Goal: Task Accomplishment & Management: Manage account settings

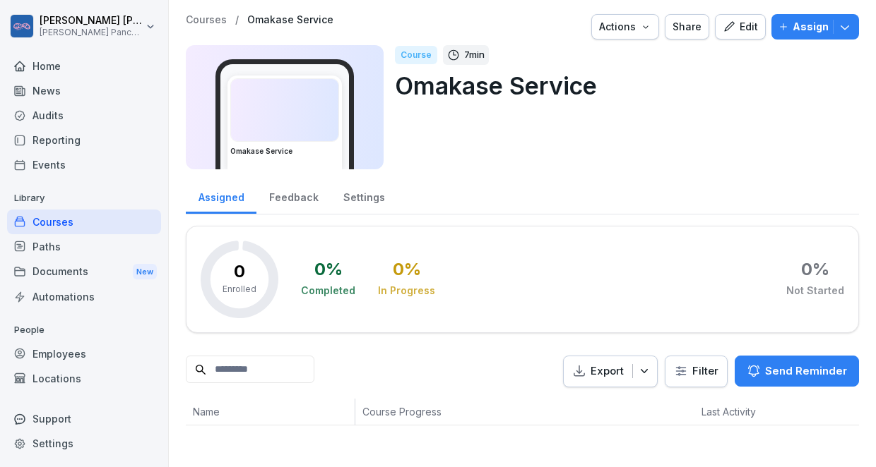
click at [449, 172] on div "Courses / Omakase Service Actions Share Edit Assign Omakase Service Course 7 mi…" at bounding box center [522, 96] width 673 height 164
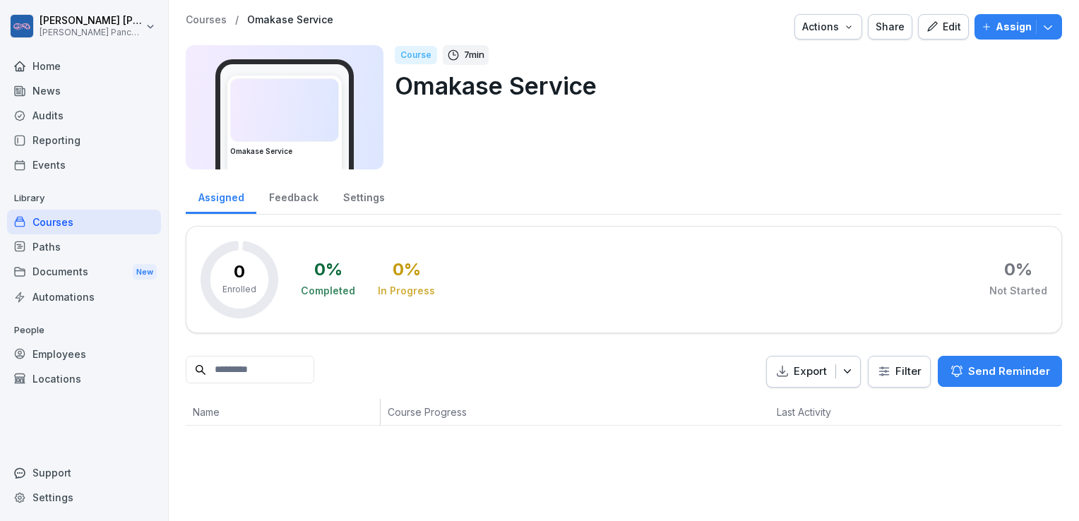
click at [43, 220] on div "Courses" at bounding box center [84, 222] width 154 height 25
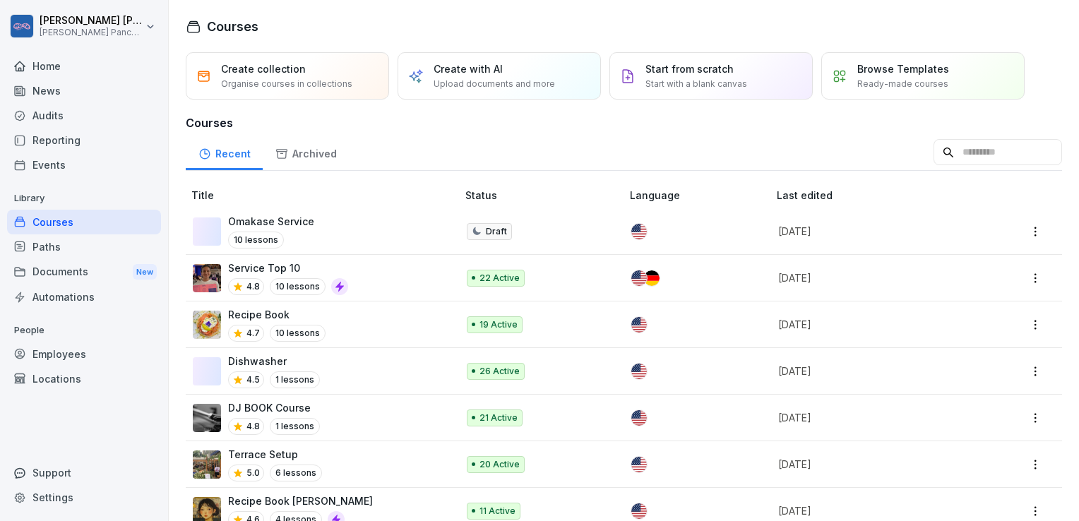
click at [334, 230] on div "Omakase Service 10 lessons" at bounding box center [318, 231] width 250 height 35
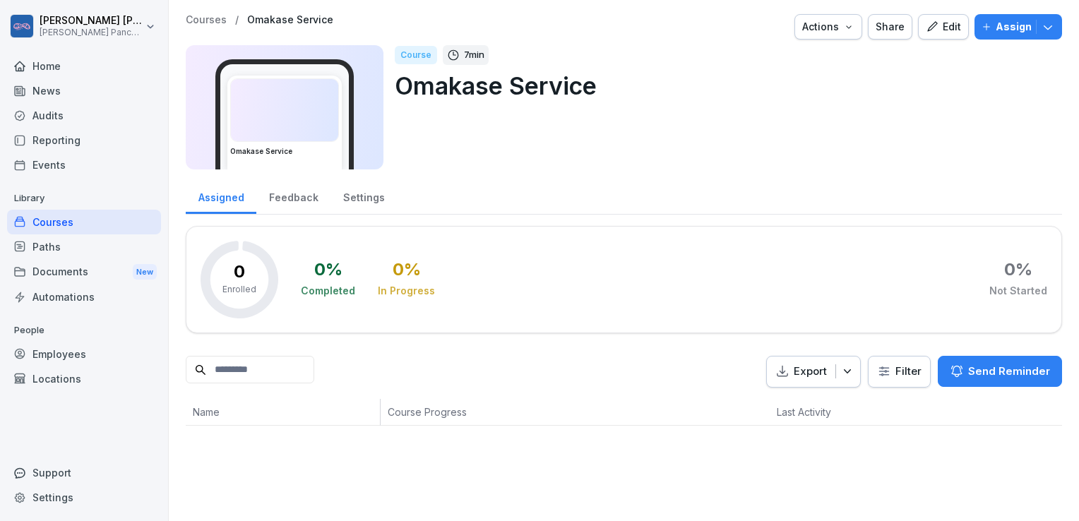
click at [334, 230] on div "0 Enrolled 0 % Completed 0 % In Progress 0 % Not Started" at bounding box center [624, 279] width 876 height 107
click at [929, 30] on icon "button" at bounding box center [932, 26] width 13 height 13
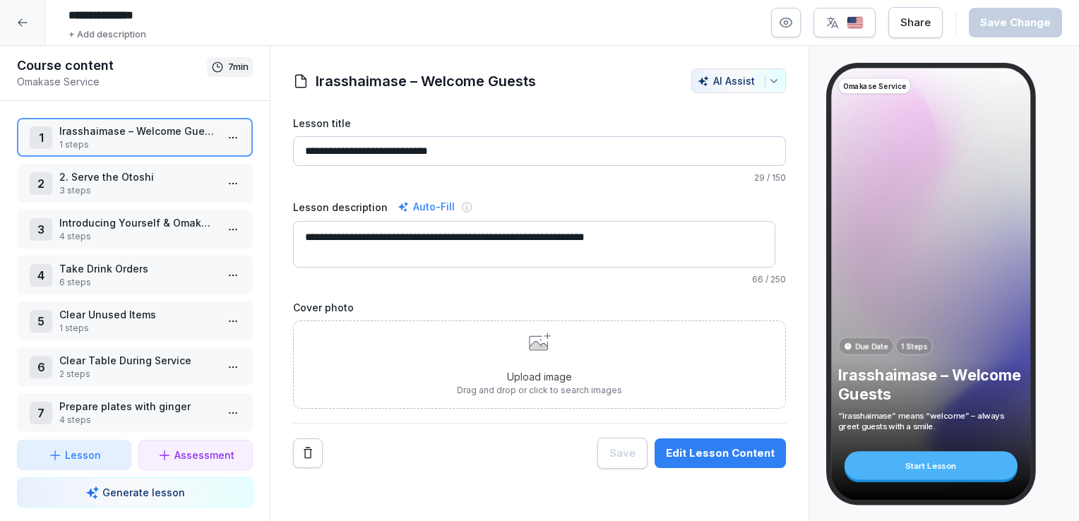
click at [119, 182] on p "2. Serve the Otoshi" at bounding box center [137, 176] width 157 height 15
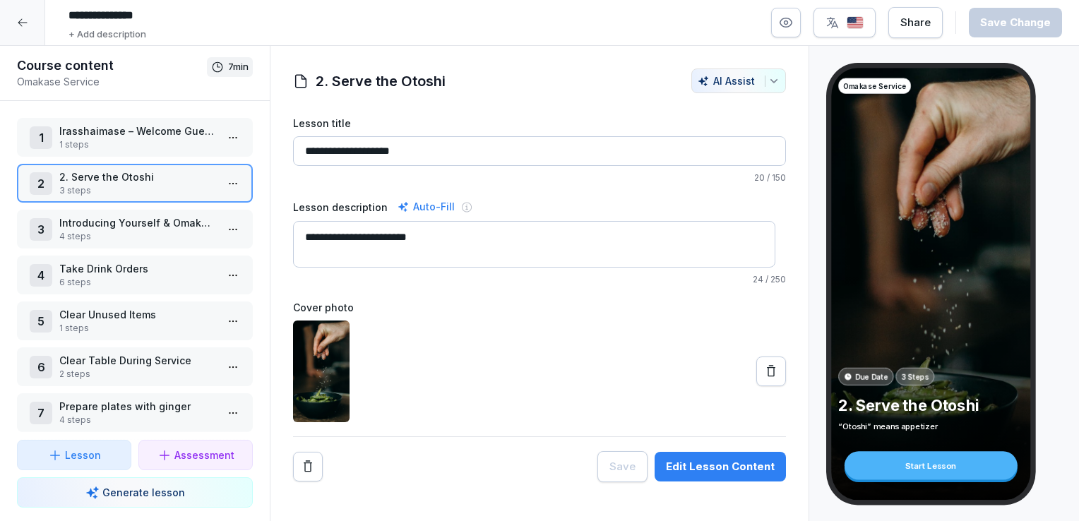
click at [129, 242] on div "3 Introducing Yourself & Omakase Amsterdam 4 steps" at bounding box center [135, 229] width 236 height 39
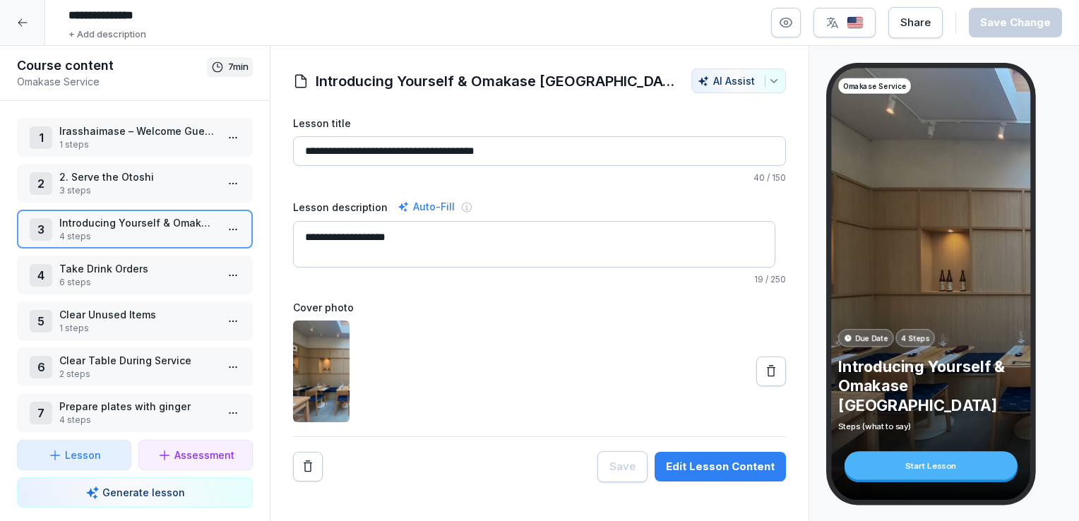
click at [143, 278] on p "6 steps" at bounding box center [137, 282] width 157 height 13
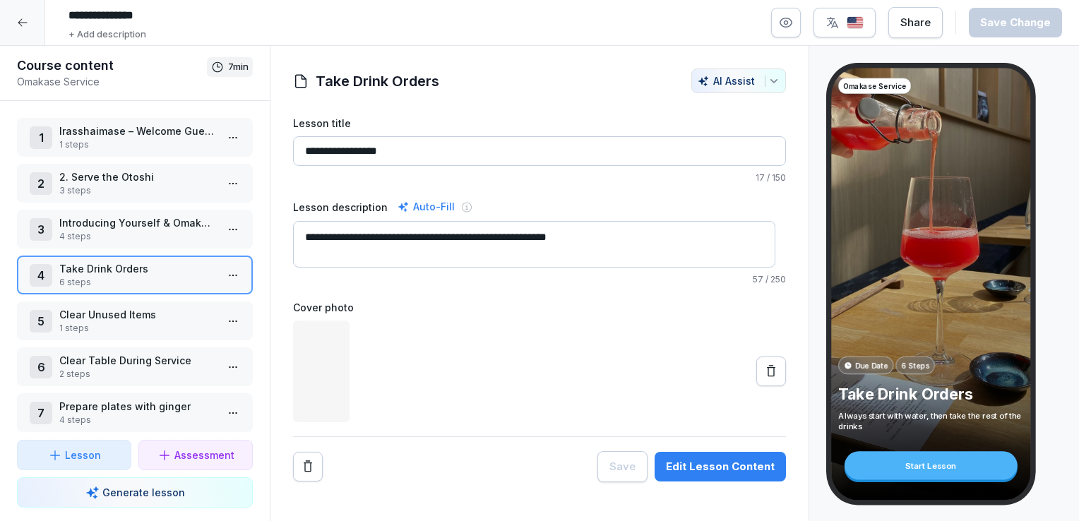
click at [143, 278] on p "6 steps" at bounding box center [137, 282] width 157 height 13
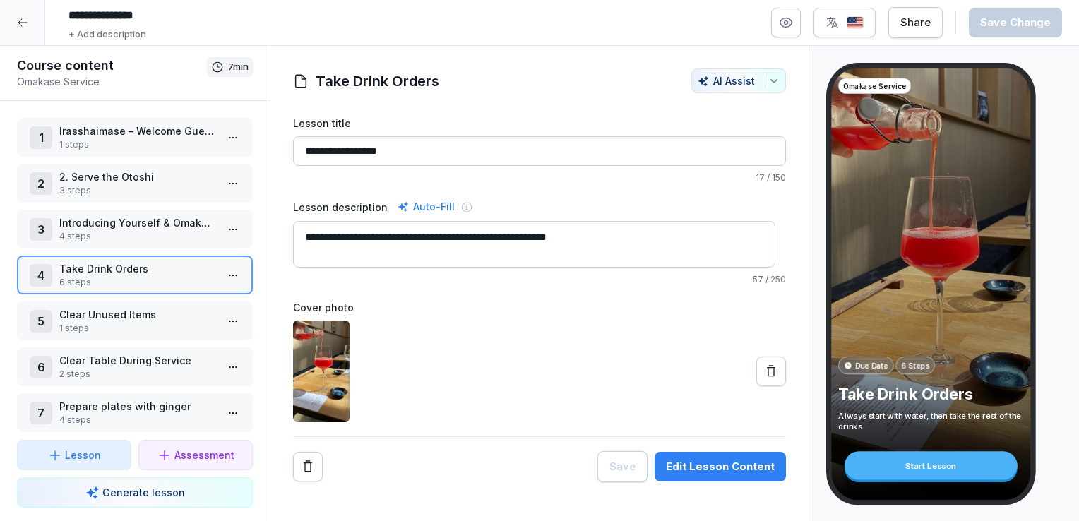
click at [147, 322] on p "1 steps" at bounding box center [137, 328] width 157 height 13
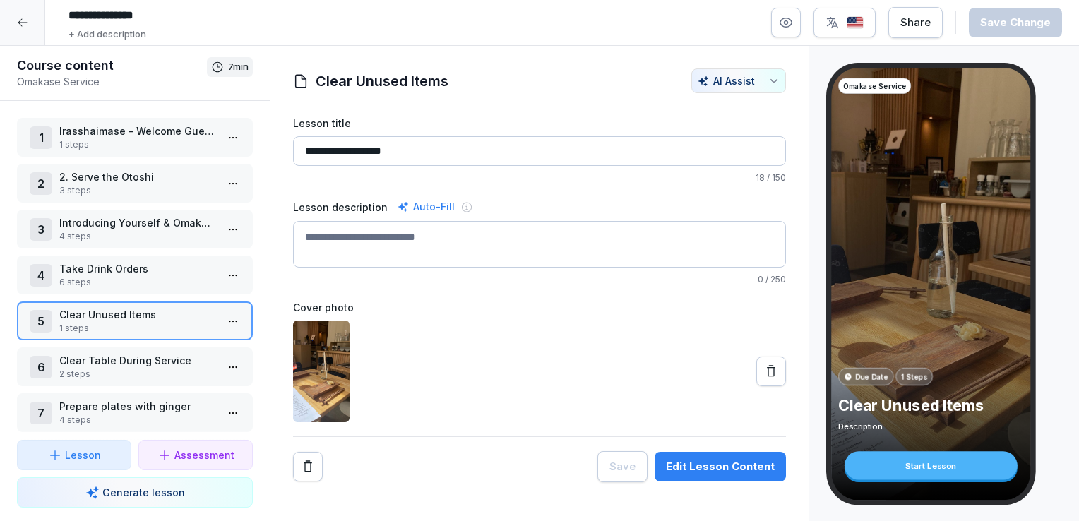
click at [168, 238] on p "4 steps" at bounding box center [137, 236] width 157 height 13
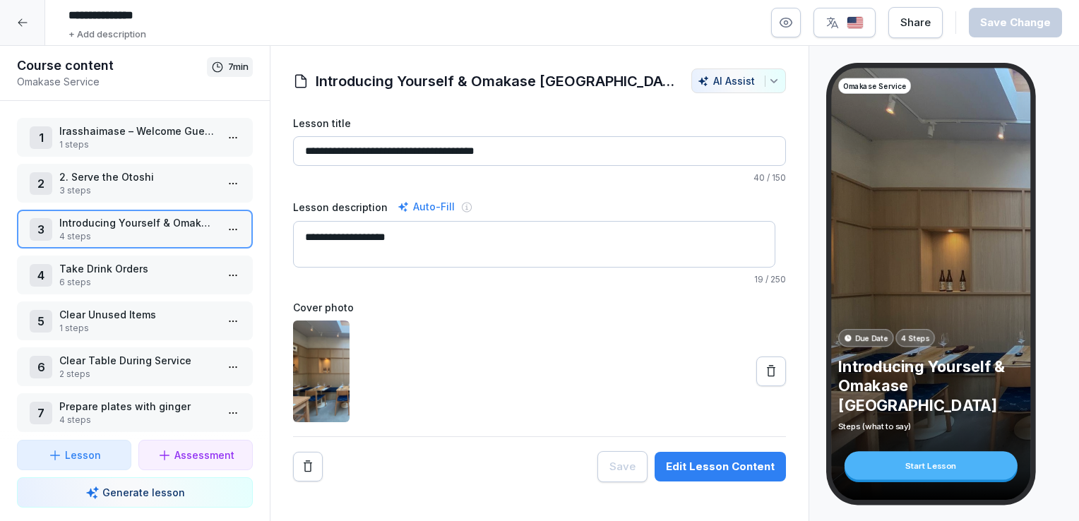
click at [175, 230] on p "4 steps" at bounding box center [137, 236] width 157 height 13
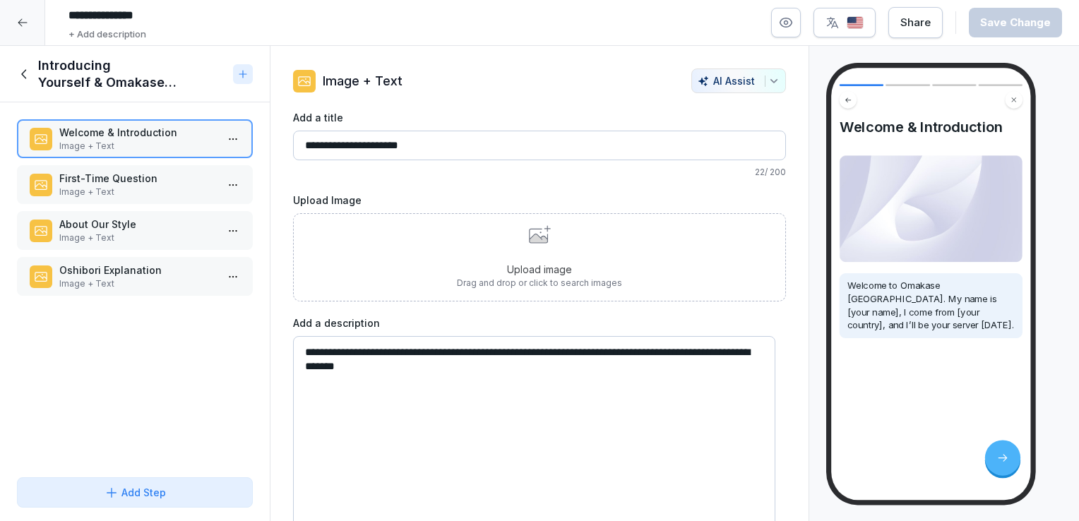
click at [169, 180] on p "First-Time Question" at bounding box center [137, 178] width 157 height 15
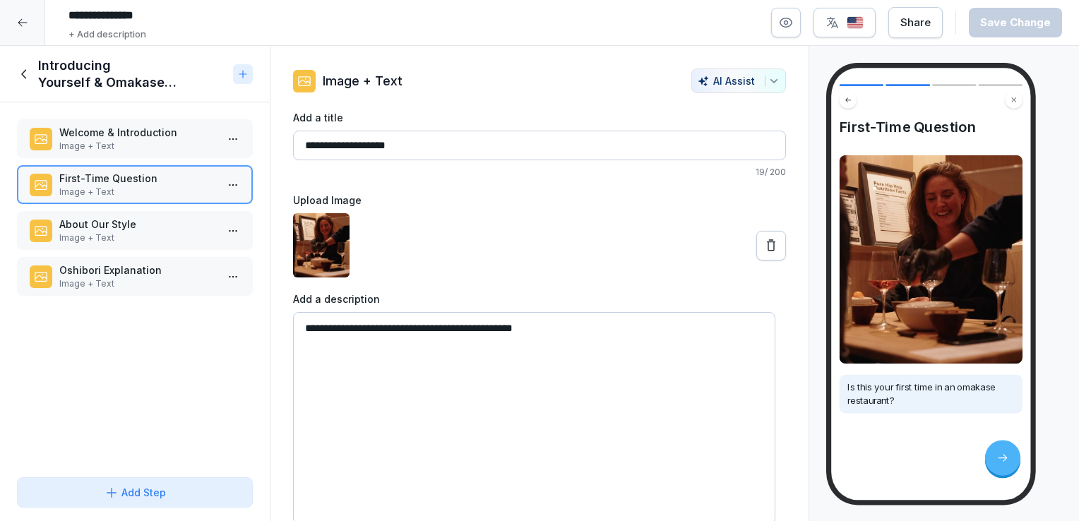
click at [151, 278] on p "Image + Text" at bounding box center [137, 284] width 157 height 13
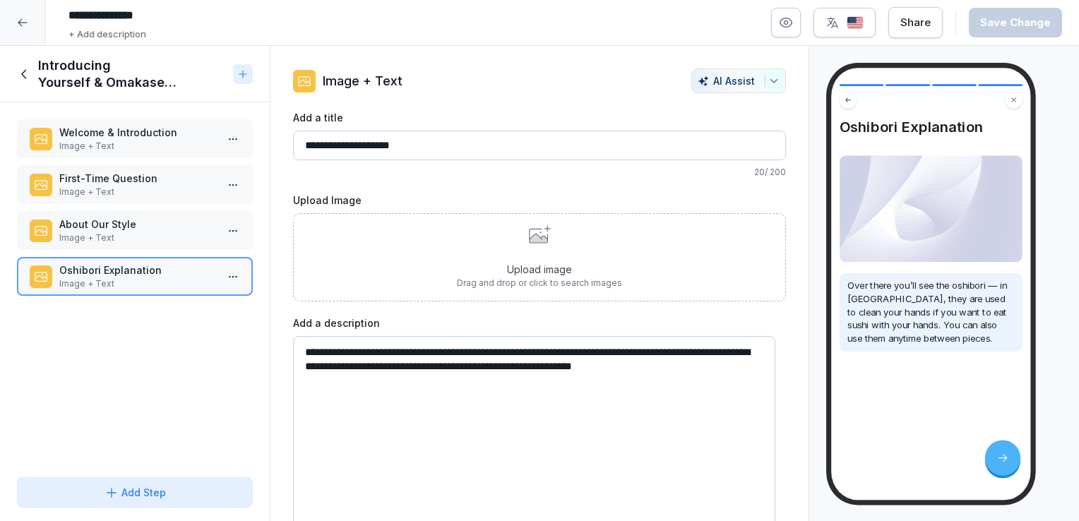
click at [20, 71] on icon at bounding box center [25, 74] width 16 height 16
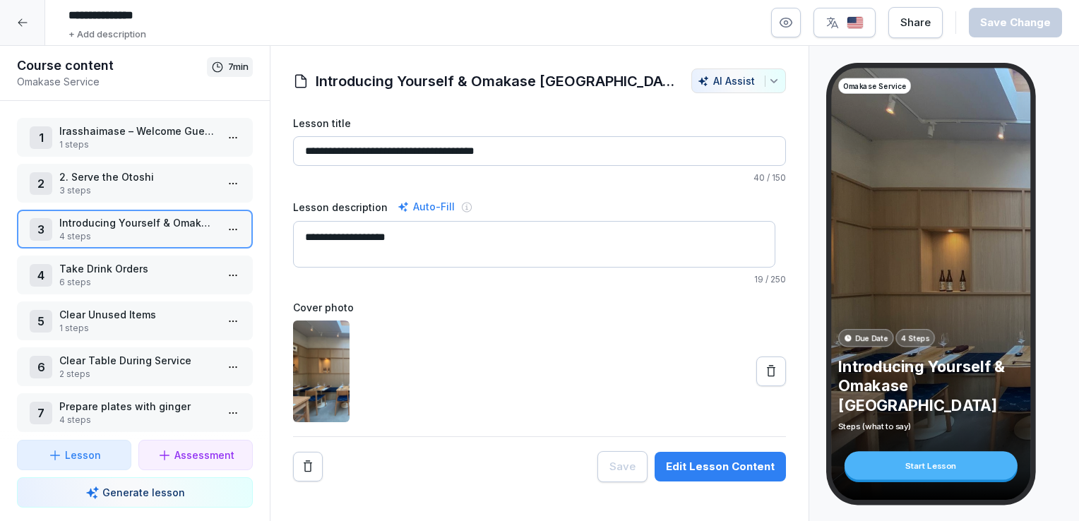
click at [145, 186] on p "3 steps" at bounding box center [137, 190] width 157 height 13
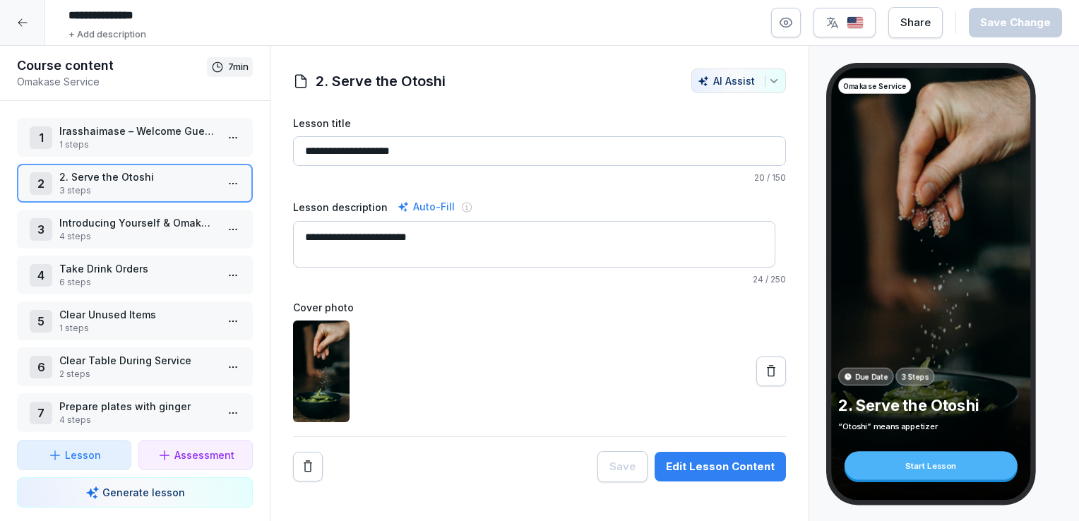
click at [19, 26] on icon at bounding box center [22, 22] width 11 height 11
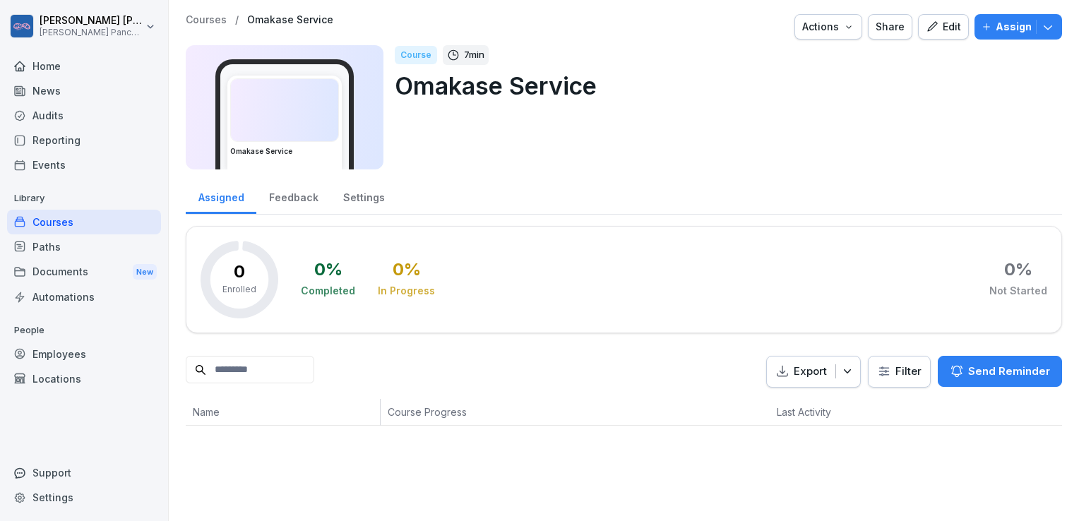
click at [117, 64] on div "Home" at bounding box center [84, 66] width 154 height 25
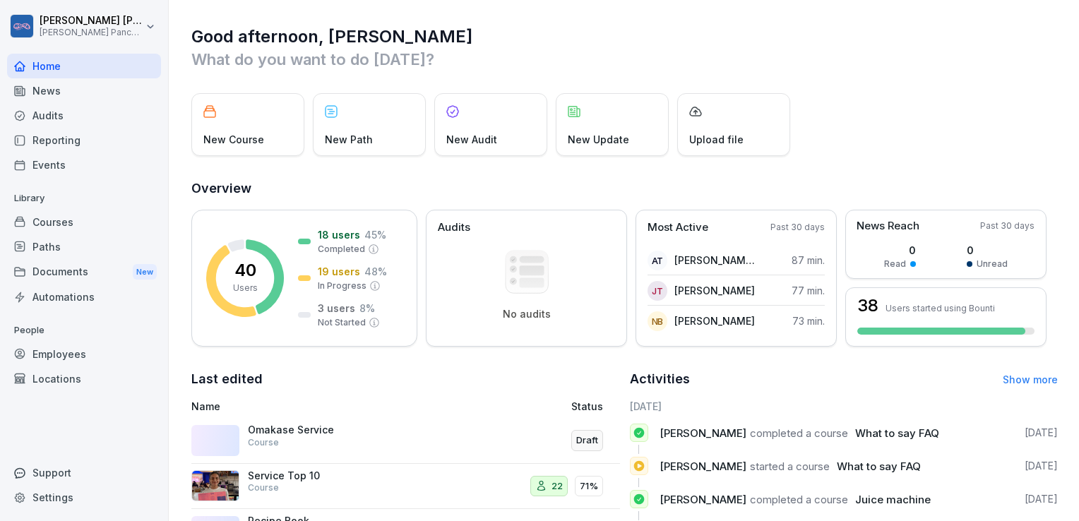
click at [109, 218] on div "Courses" at bounding box center [84, 222] width 154 height 25
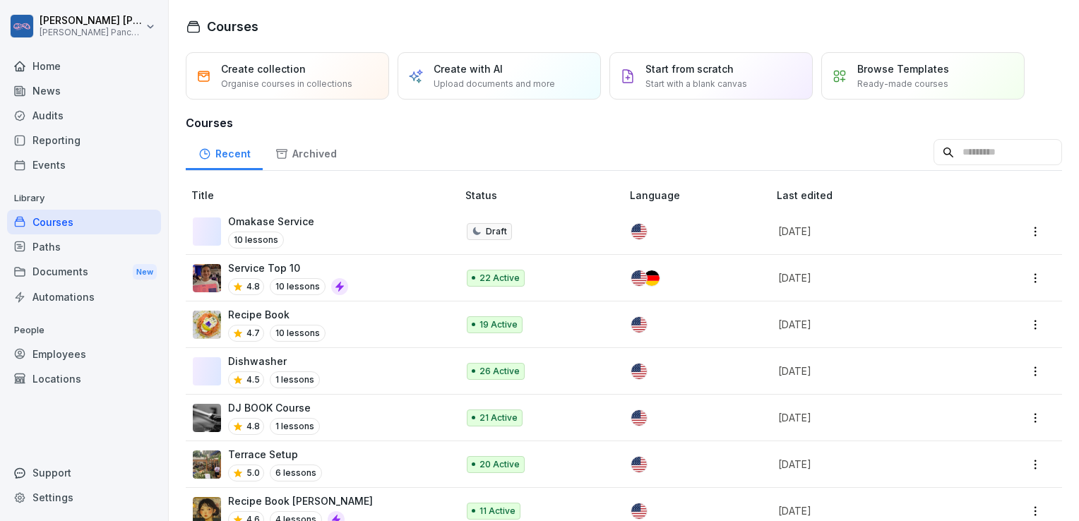
scroll to position [1, 0]
click at [302, 148] on div "Archived" at bounding box center [306, 151] width 86 height 36
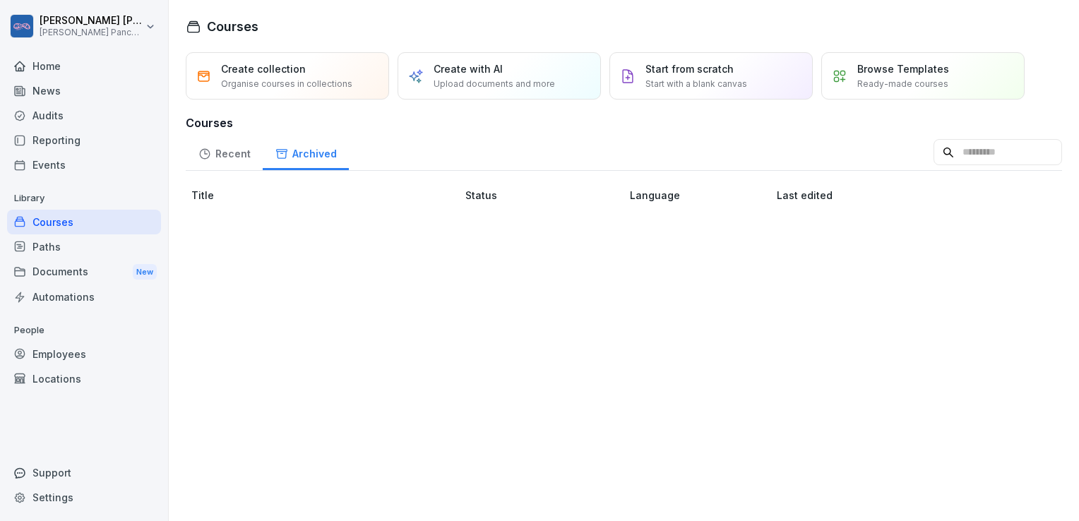
click at [237, 153] on div "Recent" at bounding box center [224, 152] width 77 height 36
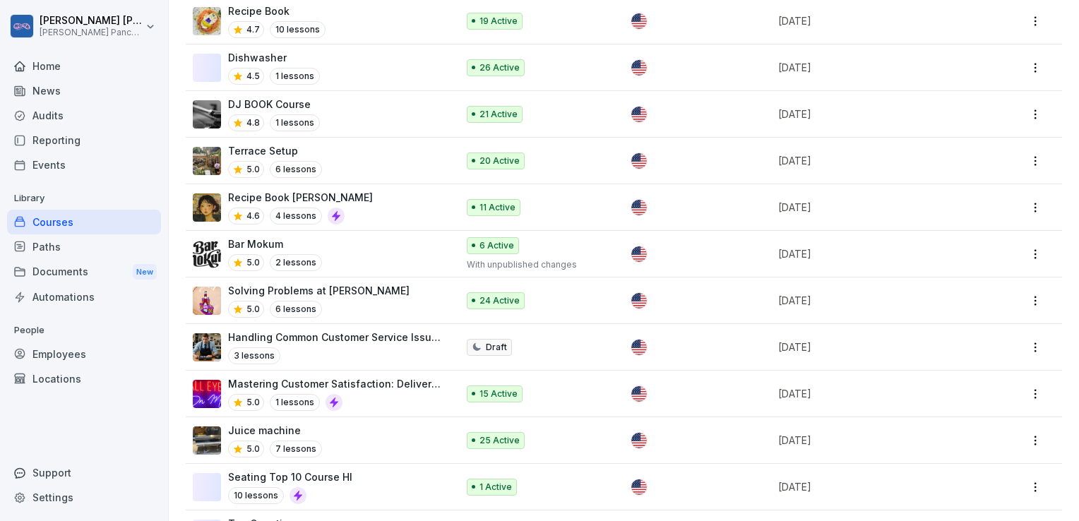
scroll to position [304, 0]
click at [387, 347] on div "3 lessons" at bounding box center [335, 355] width 215 height 17
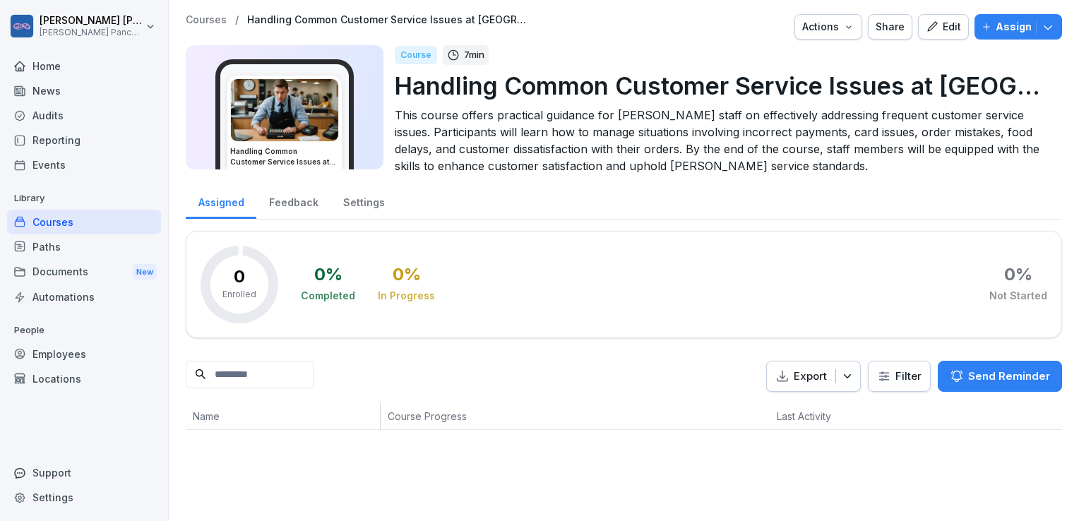
click at [78, 217] on div "Courses" at bounding box center [84, 222] width 154 height 25
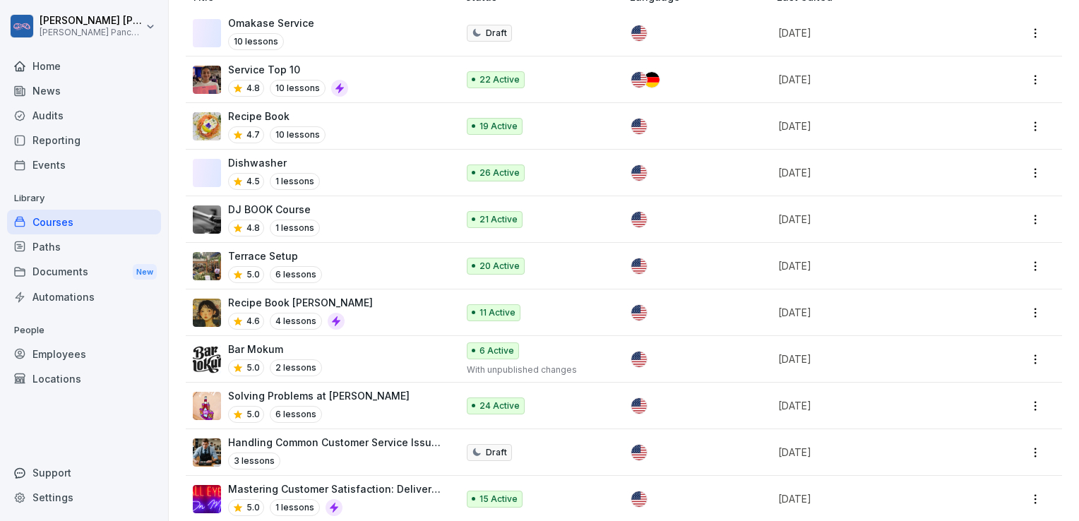
scroll to position [185, 0]
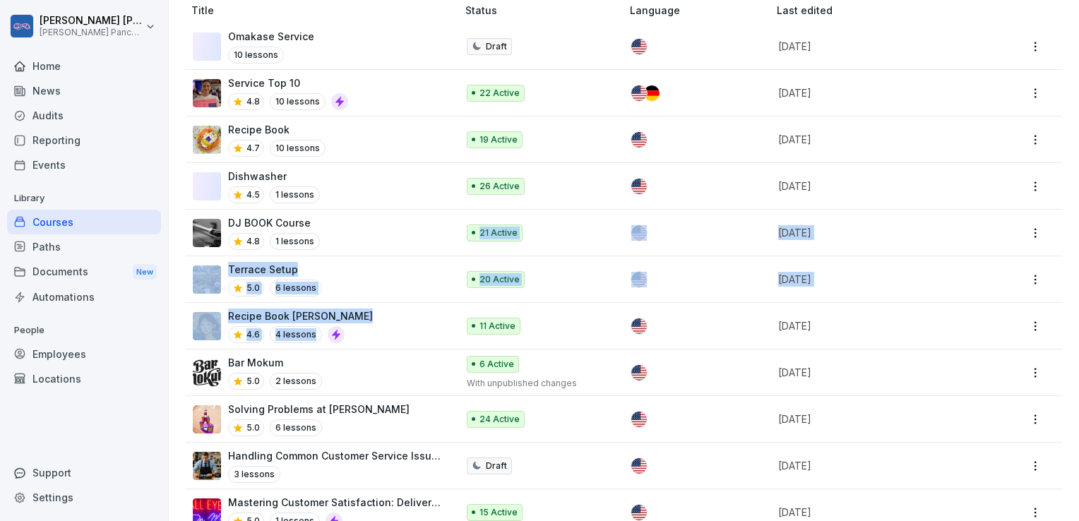
drag, startPoint x: 380, startPoint y: 230, endPoint x: 381, endPoint y: 322, distance: 91.8
click at [381, 322] on tbody "Omakase Service 10 lessons Draft 2 weeks ago Service Top 10 4.8 10 lessons 22 A…" at bounding box center [624, 488] width 876 height 931
click at [381, 322] on div "Recipe Book Hana Ichiba 4.6 4 lessons" at bounding box center [318, 326] width 250 height 35
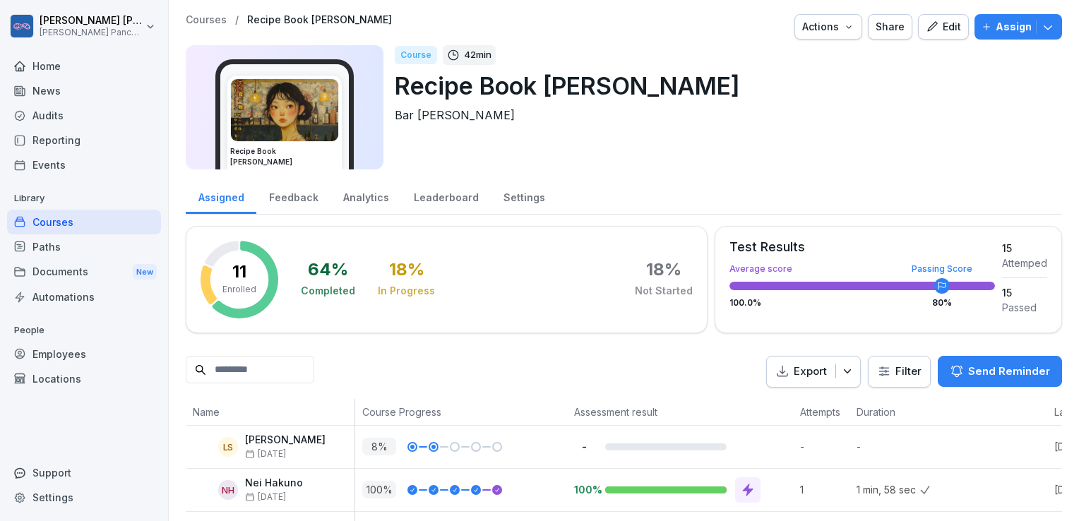
click at [125, 228] on div "Courses" at bounding box center [84, 222] width 154 height 25
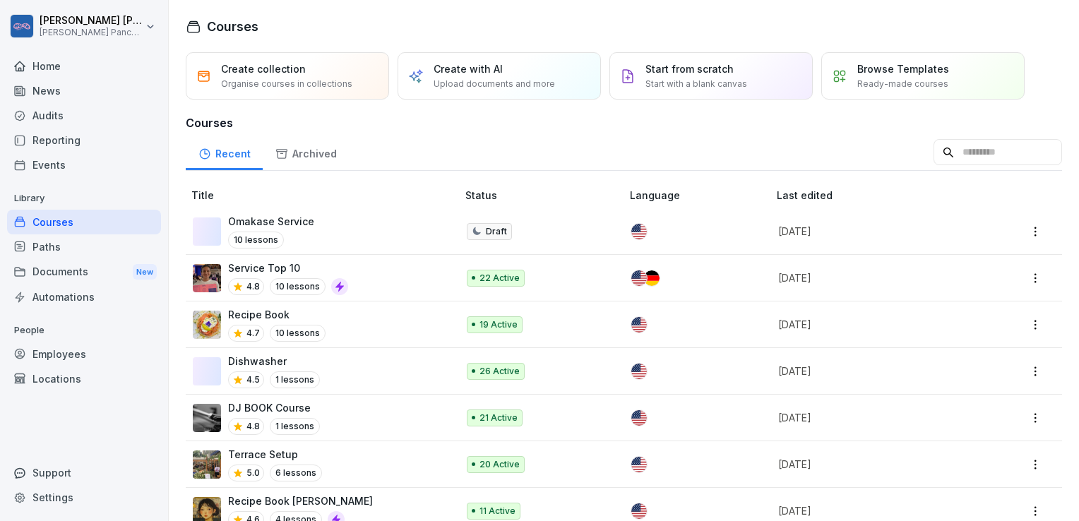
click at [934, 146] on input at bounding box center [998, 152] width 129 height 27
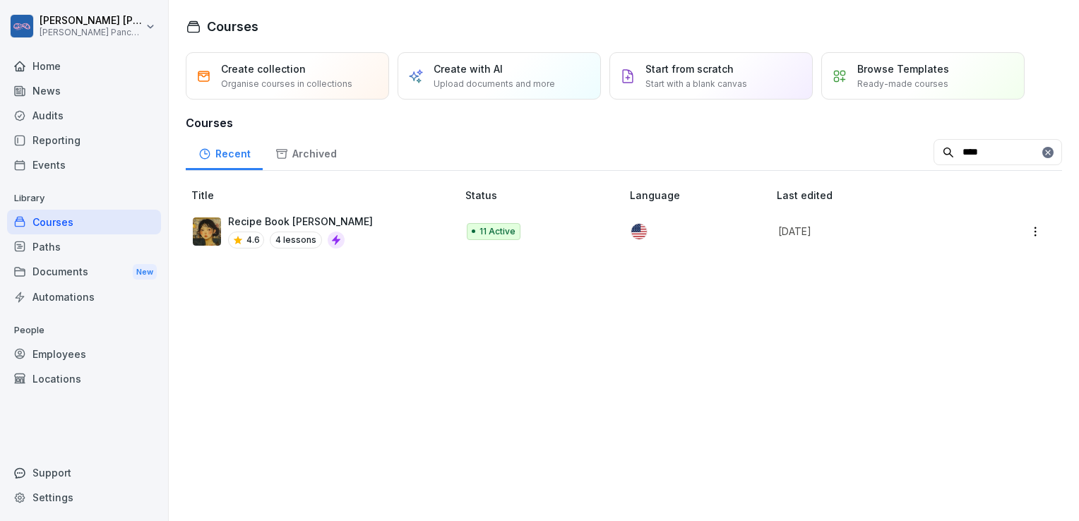
type input "****"
click at [356, 216] on div "Recipe Book Hana Ichiba 4.6 4 lessons" at bounding box center [318, 231] width 250 height 35
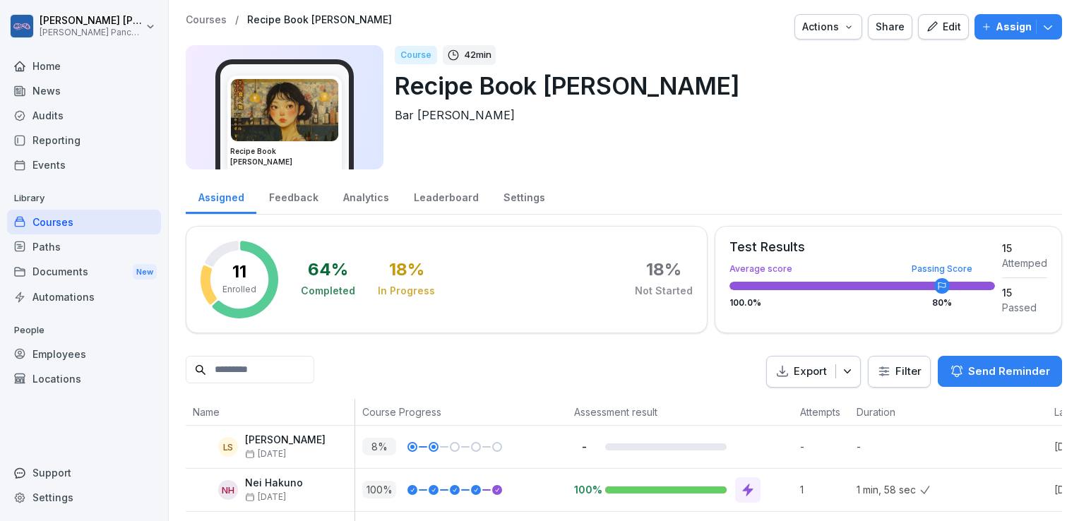
click at [56, 229] on div "Courses" at bounding box center [84, 222] width 154 height 25
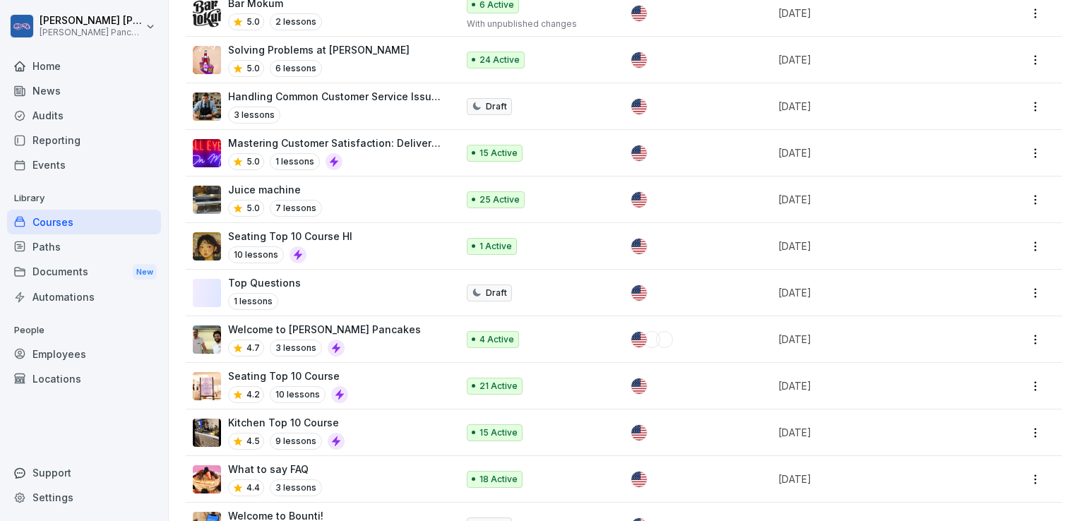
scroll to position [548, 0]
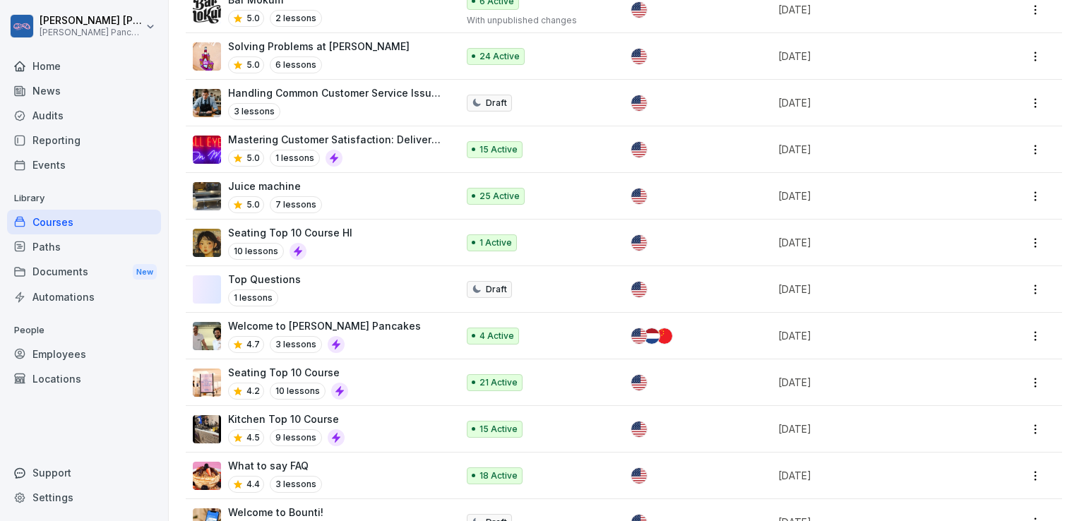
click at [383, 227] on div "Seating Top 10 Course HI 10 lessons" at bounding box center [318, 242] width 250 height 35
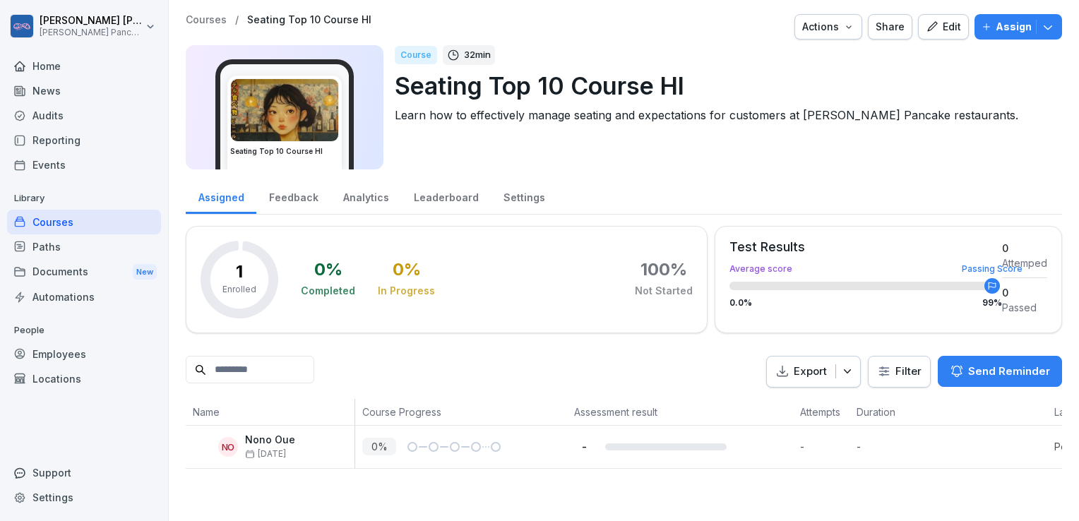
click at [936, 24] on div "Edit" at bounding box center [943, 27] width 35 height 16
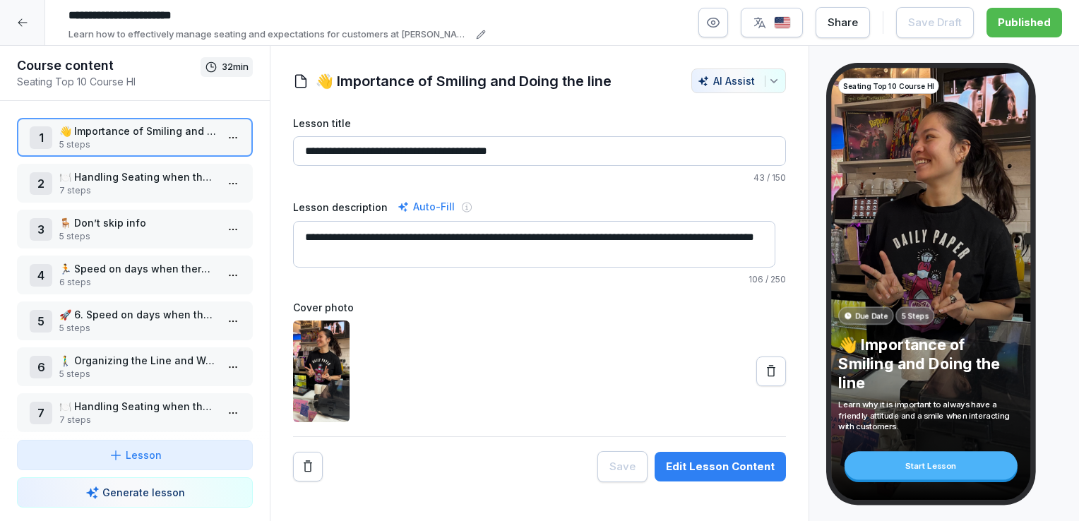
click at [150, 191] on p "7 steps" at bounding box center [137, 190] width 157 height 13
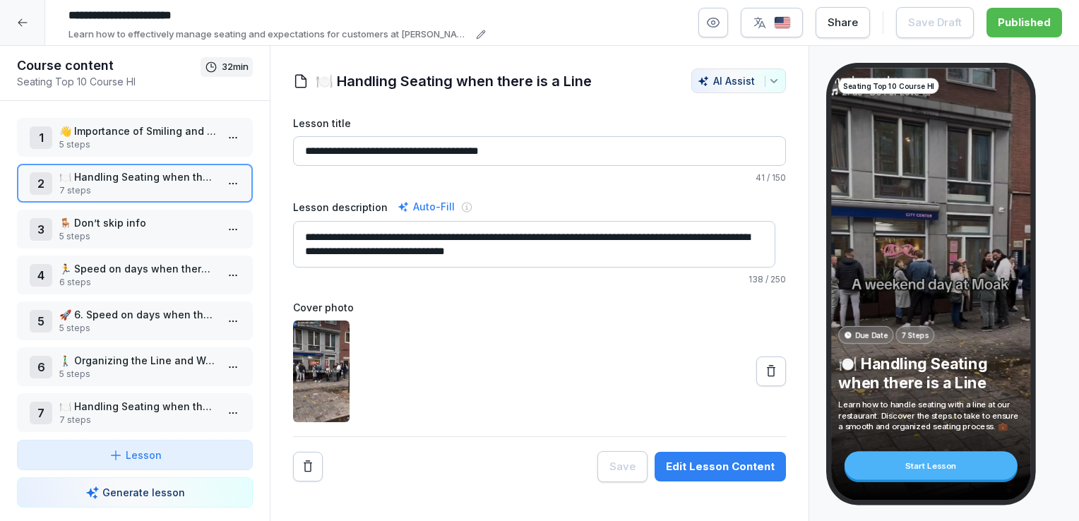
click at [174, 233] on p "5 steps" at bounding box center [137, 236] width 157 height 13
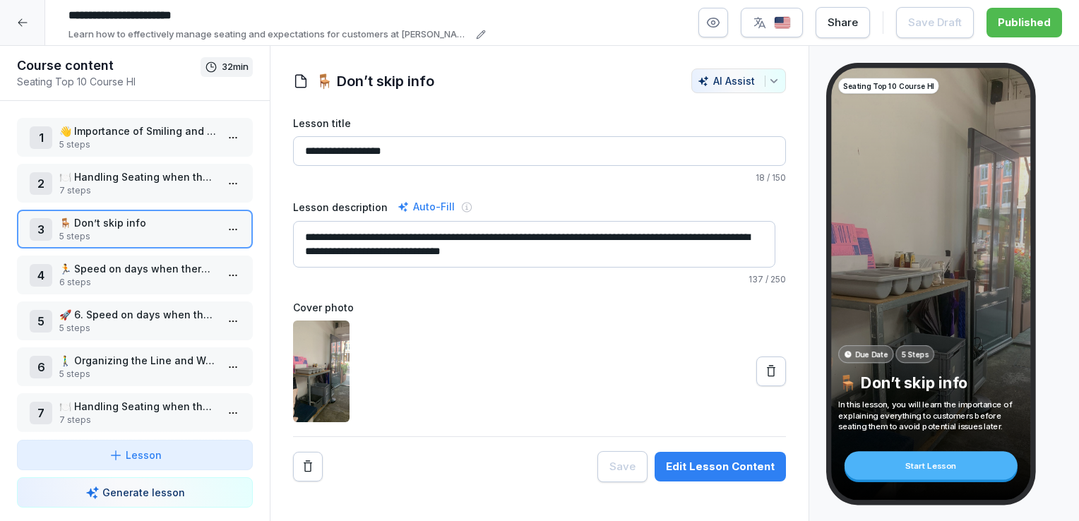
click at [166, 286] on p "6 steps" at bounding box center [137, 282] width 157 height 13
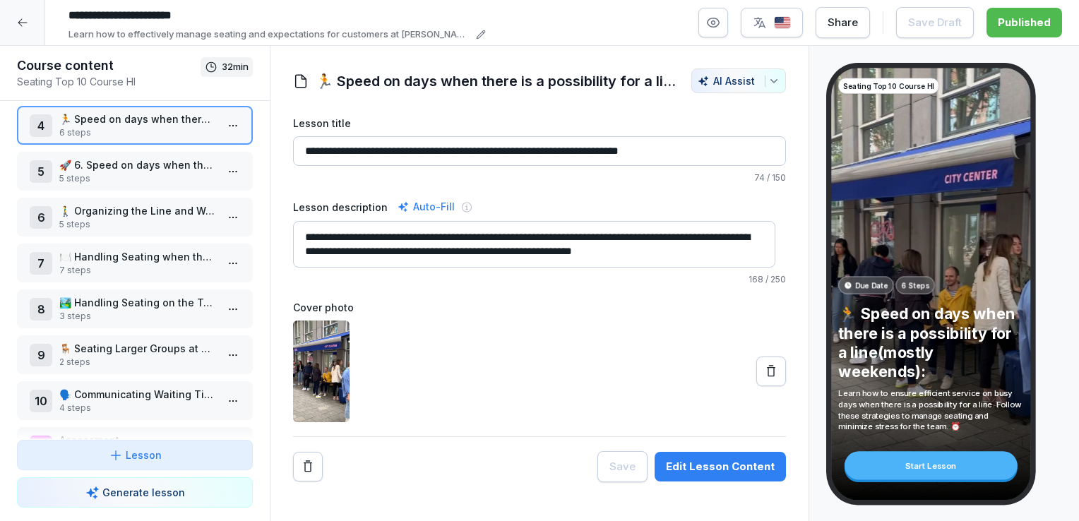
scroll to position [153, 0]
click at [148, 307] on p "3 steps" at bounding box center [137, 313] width 157 height 13
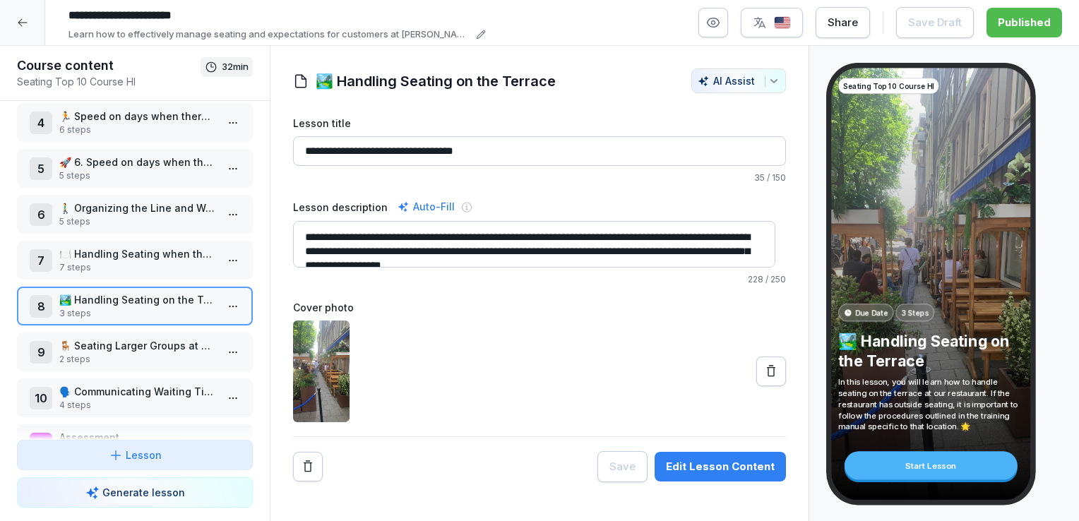
click at [17, 21] on icon at bounding box center [22, 22] width 11 height 11
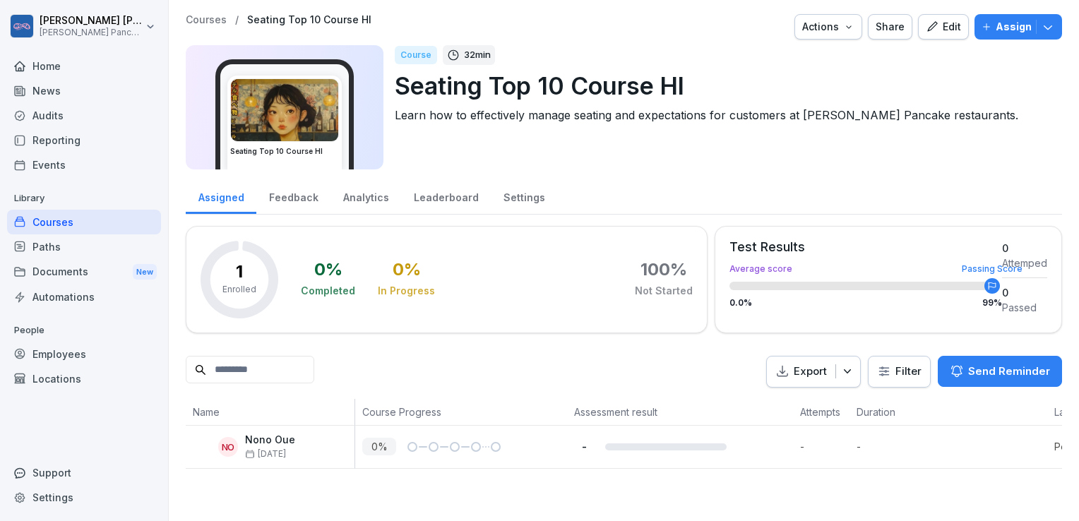
click at [116, 274] on div "Documents New" at bounding box center [84, 272] width 154 height 26
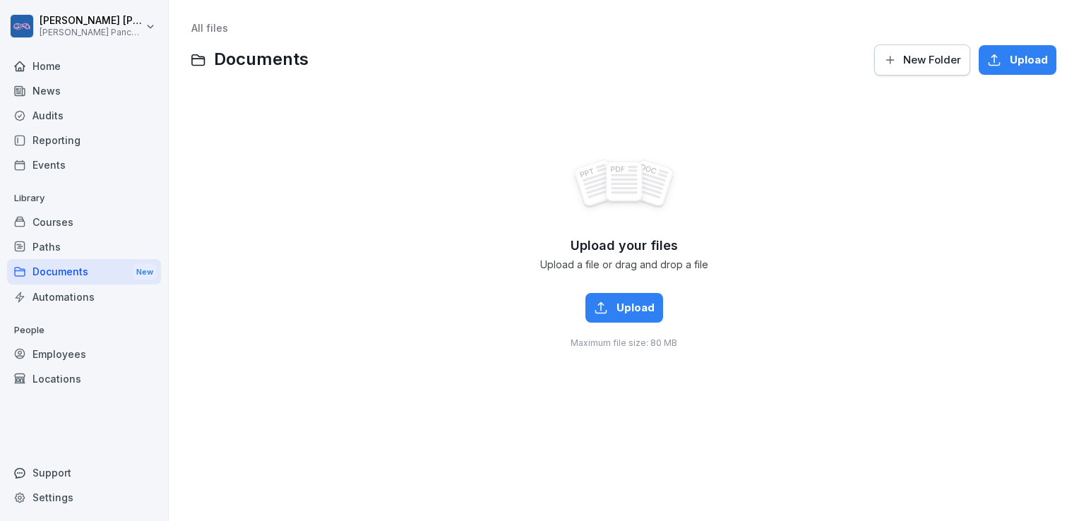
click at [65, 216] on div "Courses" at bounding box center [84, 222] width 154 height 25
